Goal: Find contact information: Find contact information

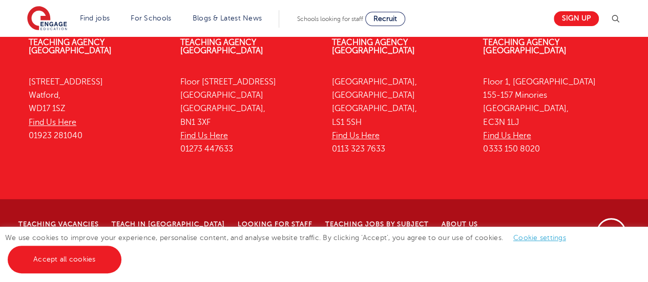
scroll to position [2397, 0]
drag, startPoint x: 549, startPoint y: 164, endPoint x: 485, endPoint y: 167, distance: 63.6
click at [485, 156] on p "Floor 1, Portsoken House 155-157 Minories London, EC3N 1LJ Find Us Here 0333 15…" at bounding box center [551, 115] width 136 height 81
copy p "0333 150 8020"
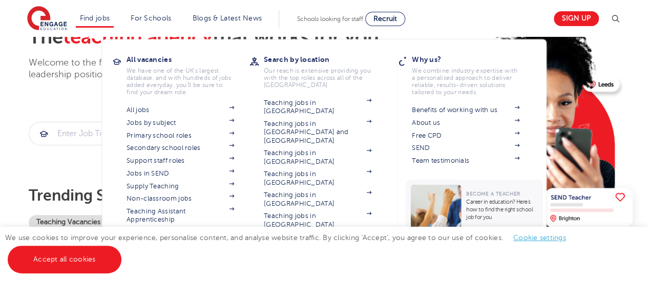
scroll to position [83, 0]
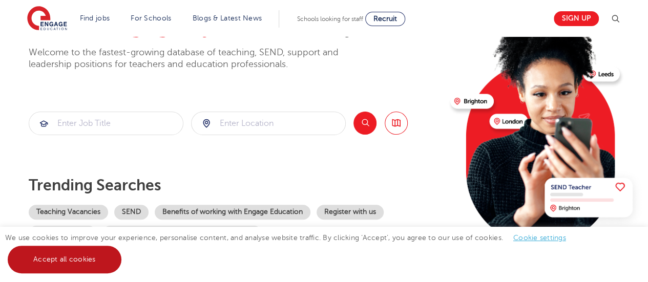
click at [83, 263] on link "Accept all cookies" at bounding box center [65, 260] width 114 height 28
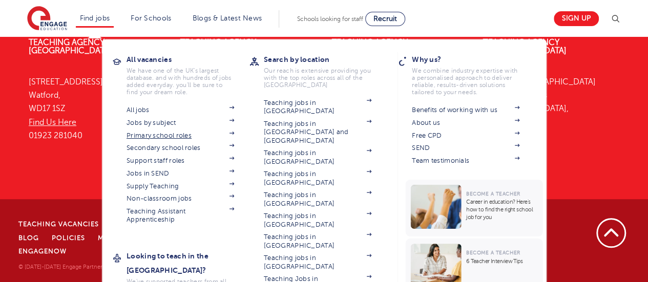
scroll to position [2397, 0]
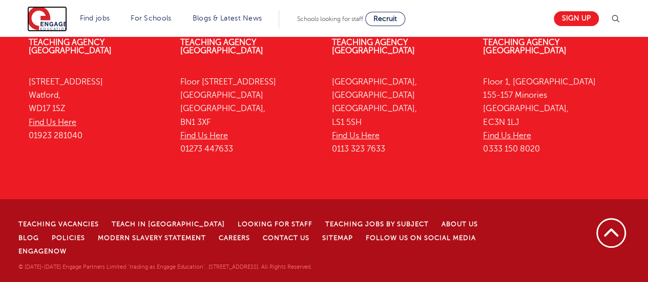
click at [43, 15] on img at bounding box center [47, 19] width 40 height 26
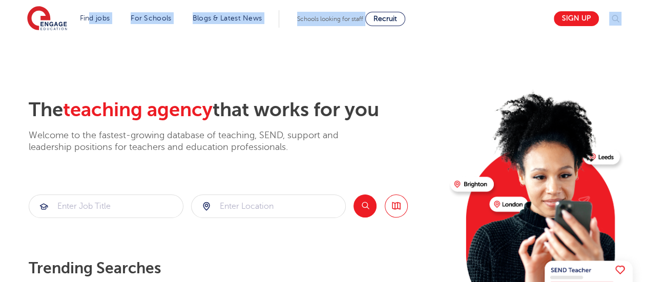
drag, startPoint x: 93, startPoint y: 27, endPoint x: 0, endPoint y: 62, distance: 99.2
click at [0, 62] on section "The teaching agency that works for you Welcome to the fastest-growing database …" at bounding box center [324, 206] width 648 height 338
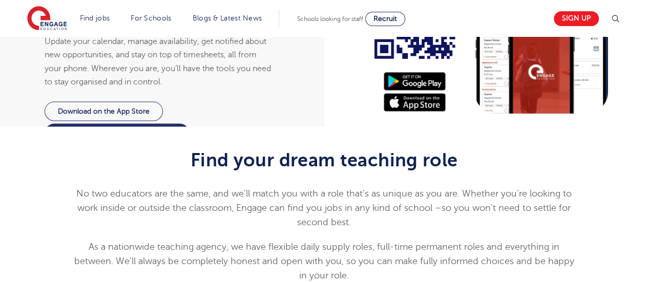
click at [0, 62] on div "Put your teaching career in your hands with the EngageNow app Built for educato…" at bounding box center [158, 45] width 332 height 164
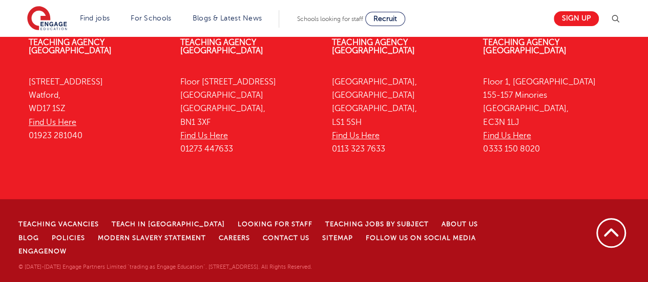
scroll to position [2396, 0]
click at [529, 55] on link "Teaching Agency [GEOGRAPHIC_DATA]" at bounding box center [524, 46] width 83 height 17
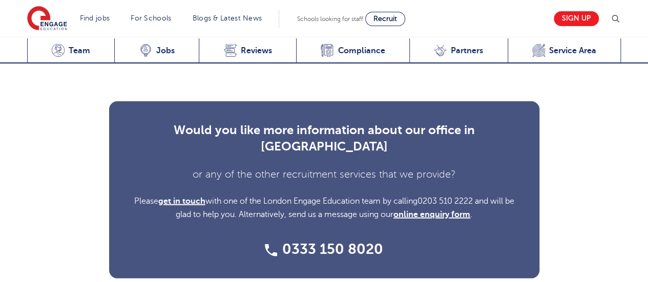
scroll to position [3270, 0]
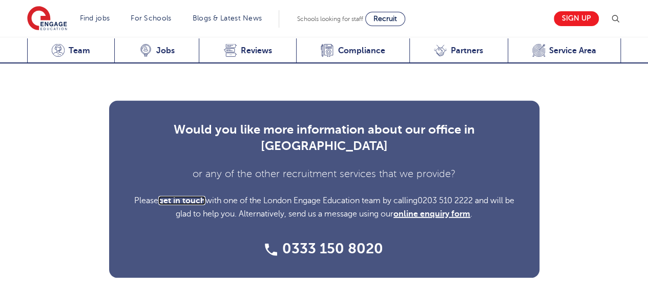
click at [188, 196] on span "get in touch" at bounding box center [181, 200] width 47 height 9
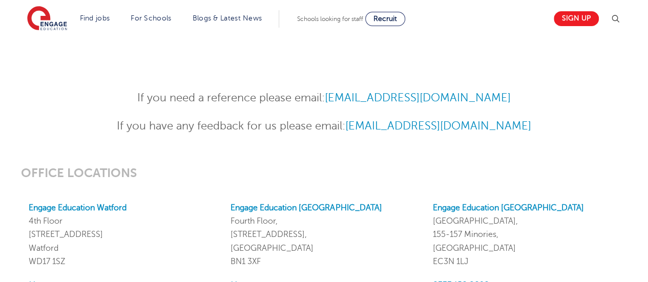
scroll to position [779, 0]
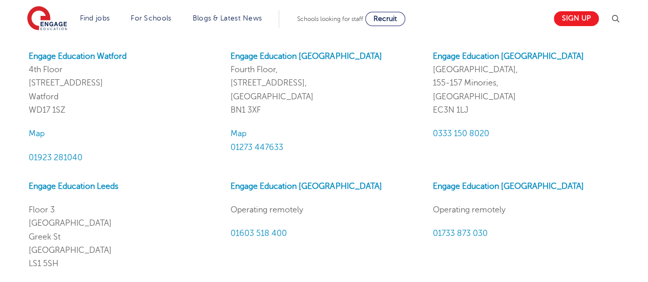
scroll to position [931, 0]
